Goal: Information Seeking & Learning: Learn about a topic

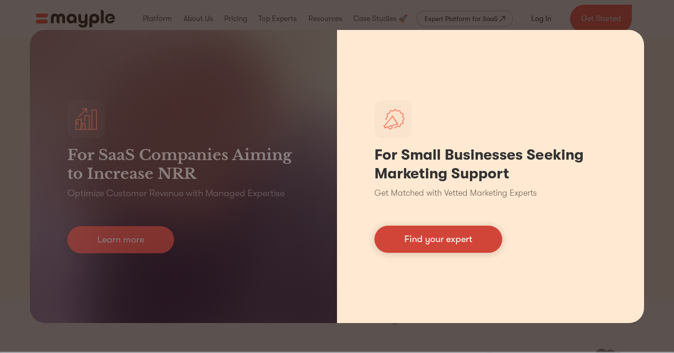
click at [417, 238] on link "Find your expert" at bounding box center [439, 239] width 128 height 27
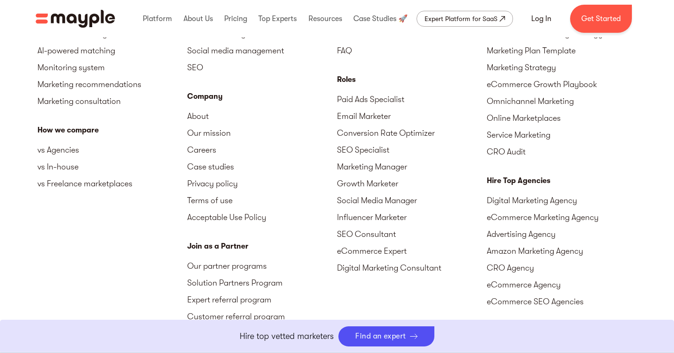
scroll to position [4167, 0]
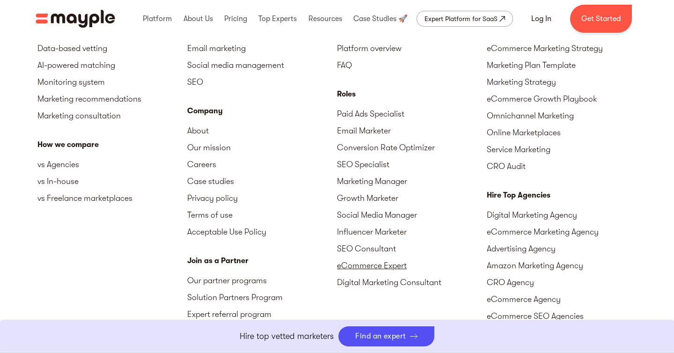
click at [358, 262] on link "eCommerce Expert" at bounding box center [412, 265] width 150 height 17
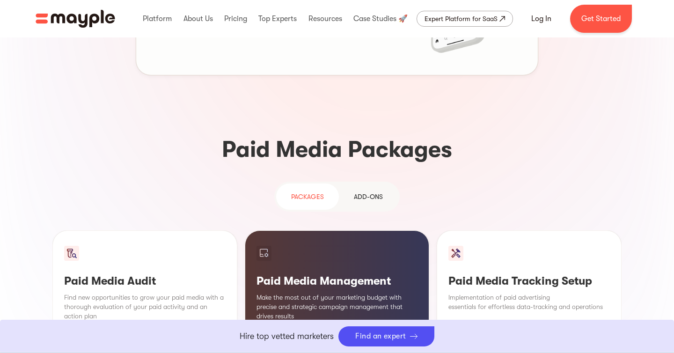
scroll to position [728, 0]
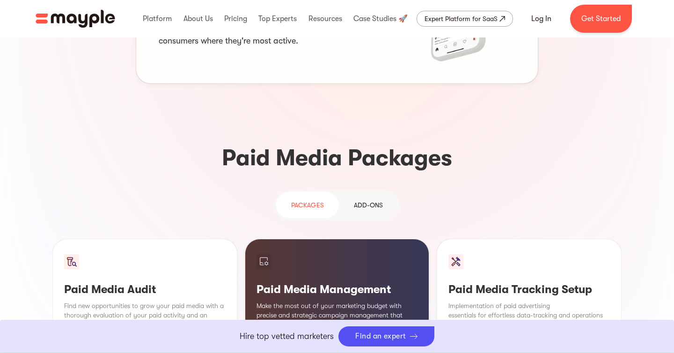
click at [357, 200] on div "Add-ons" at bounding box center [368, 205] width 29 height 11
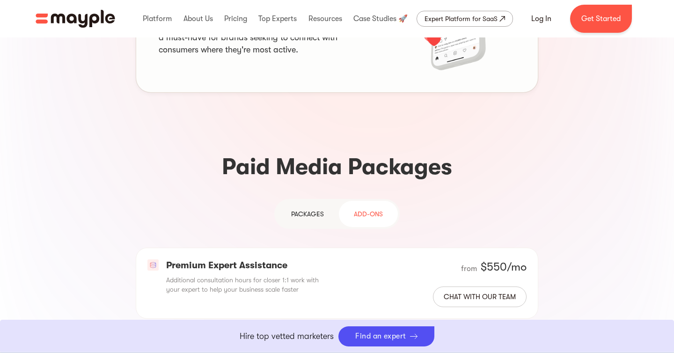
scroll to position [705, 0]
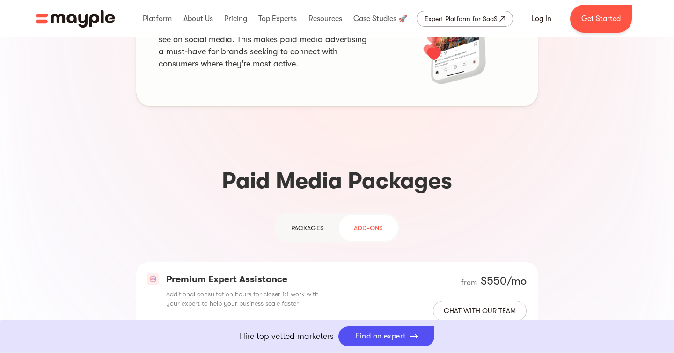
click at [313, 222] on div "PAckages" at bounding box center [307, 227] width 33 height 11
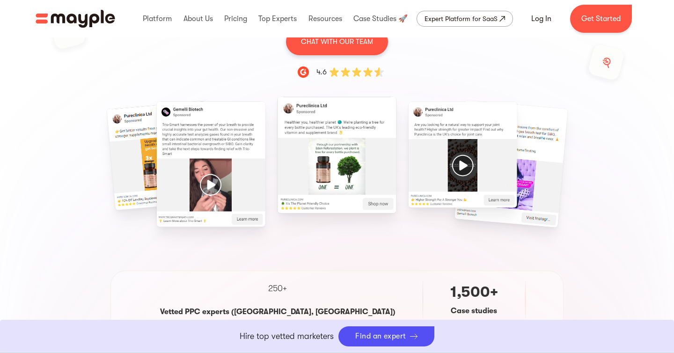
scroll to position [185, 0]
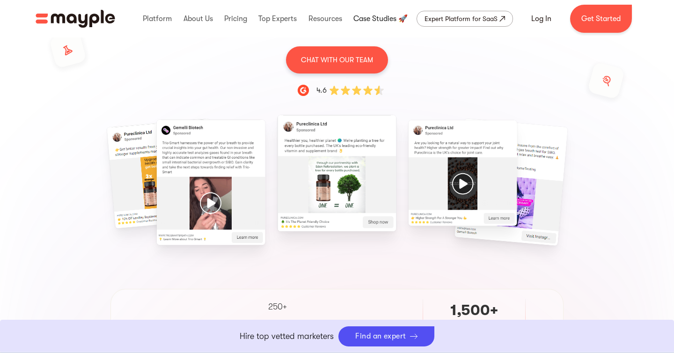
click at [377, 19] on link at bounding box center [380, 19] width 59 height 30
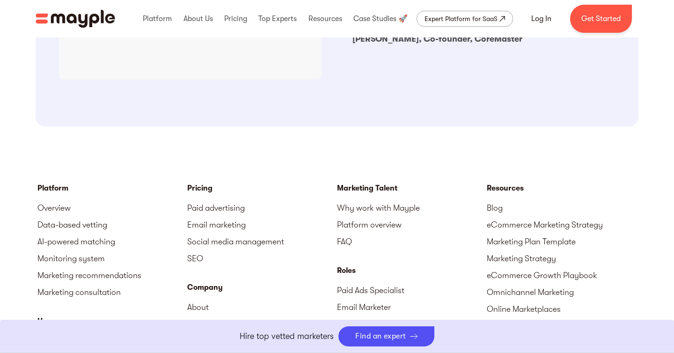
scroll to position [1027, 0]
